Goal: Navigation & Orientation: Find specific page/section

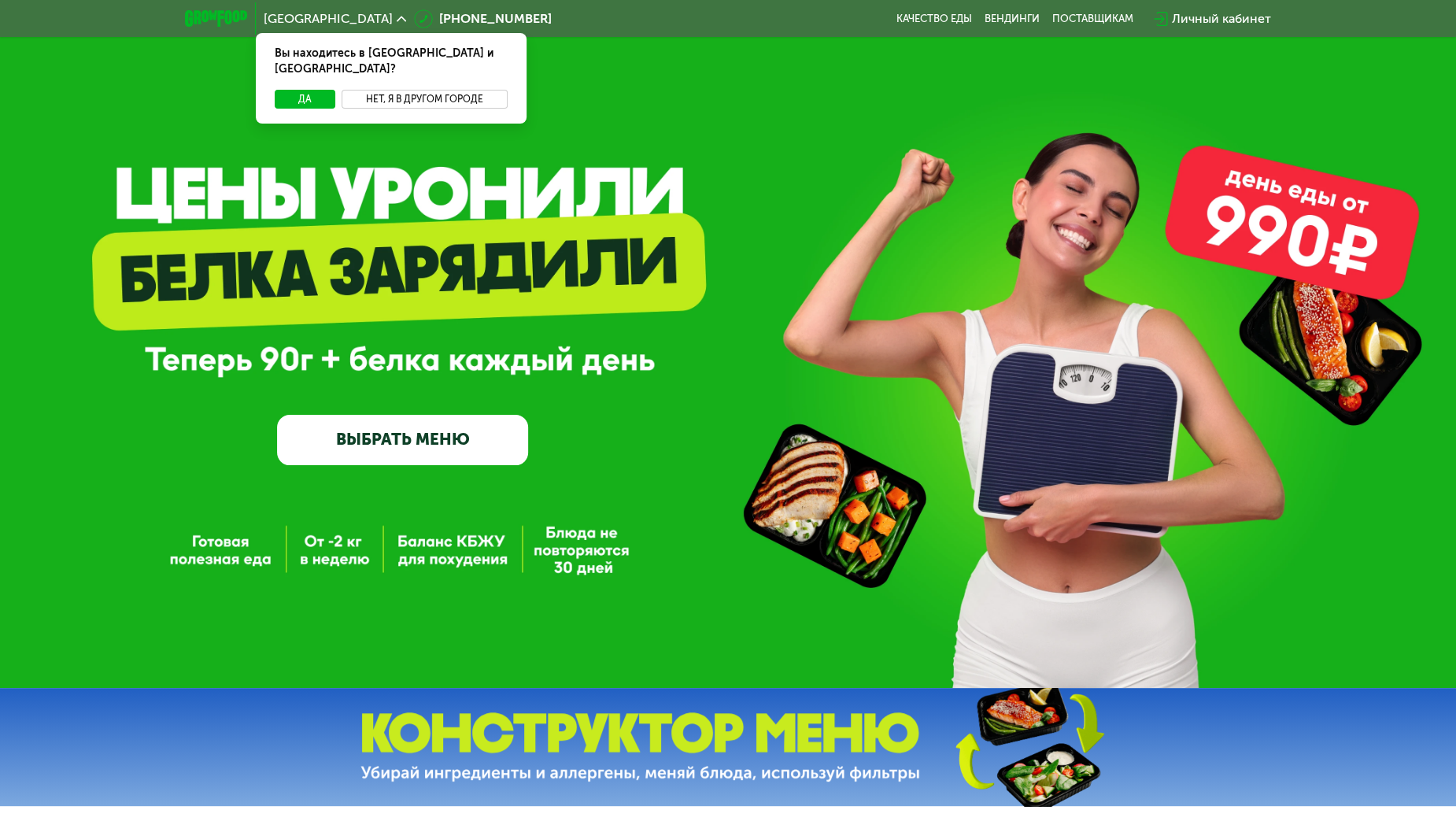
click at [395, 90] on button "Нет, я в другом городе" at bounding box center [425, 99] width 166 height 18
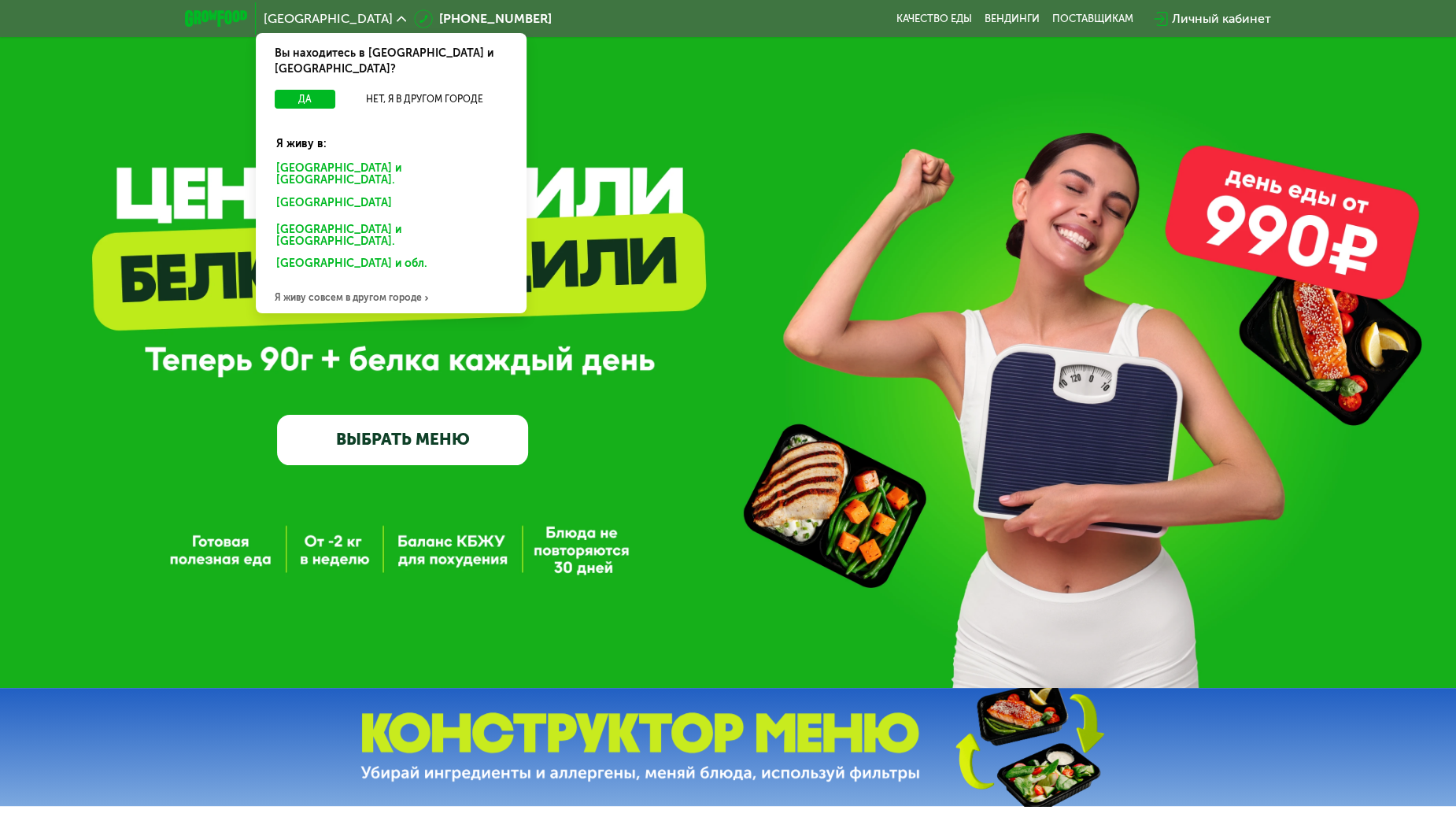
click at [310, 193] on div "Москве и обл." at bounding box center [388, 205] width 246 height 26
